Goal: Task Accomplishment & Management: Complete application form

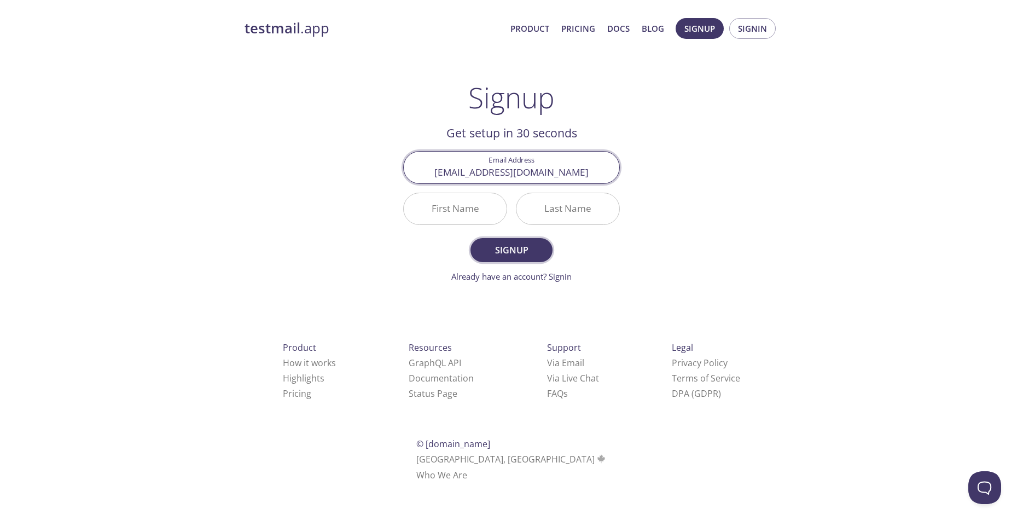
click at [509, 253] on span "Signup" at bounding box center [512, 249] width 58 height 15
click at [454, 208] on input "First Name Required" at bounding box center [455, 208] width 103 height 31
type input "Pouya"
type input "Sa"
click at [533, 252] on span "Signup" at bounding box center [512, 249] width 58 height 15
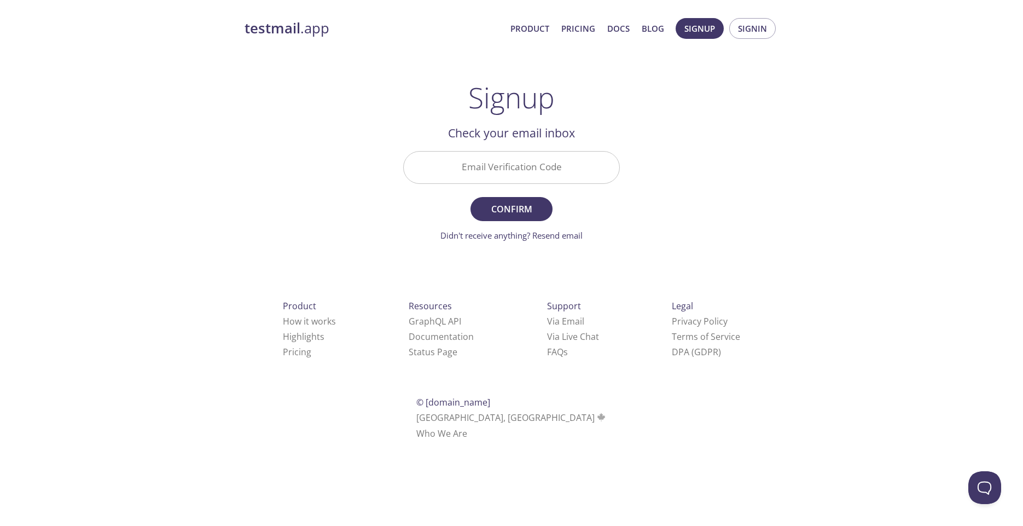
click at [526, 169] on input "Email Verification Code" at bounding box center [512, 167] width 216 height 31
paste input "FQ6CBTW"
type input "FQ6CBTW"
click at [507, 212] on span "Confirm" at bounding box center [512, 208] width 58 height 15
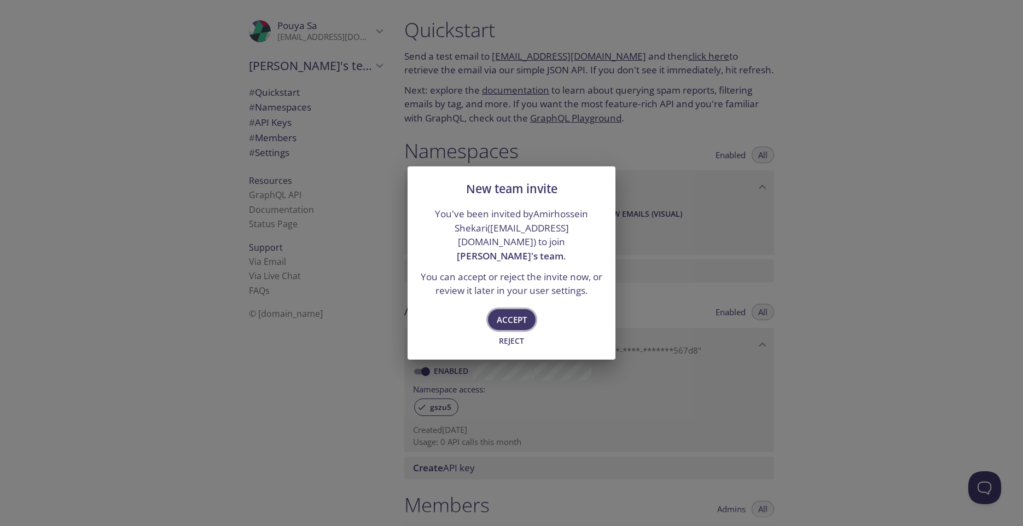
click at [516, 314] on span "Accept" at bounding box center [512, 319] width 30 height 14
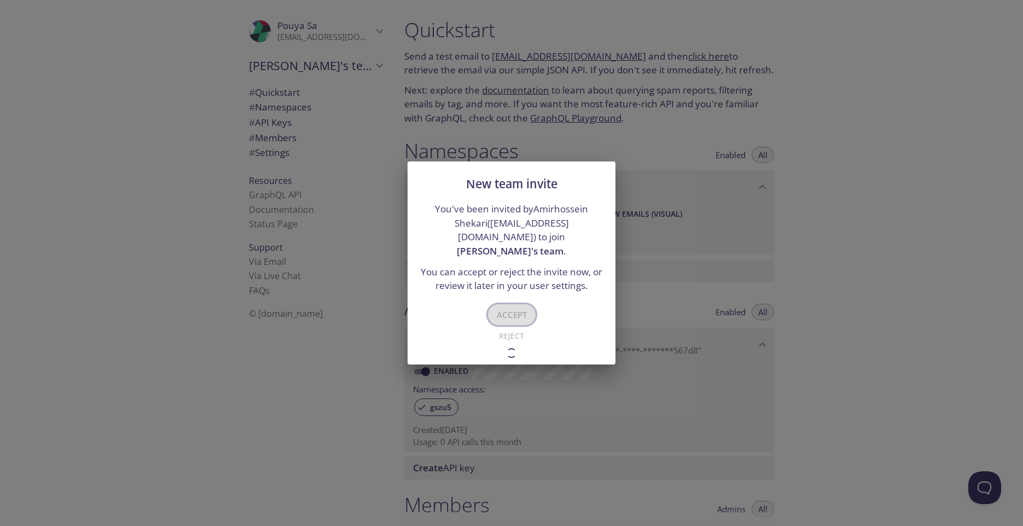
type input "[PERSON_NAME]'s team"
